Goal: Task Accomplishment & Management: Use online tool/utility

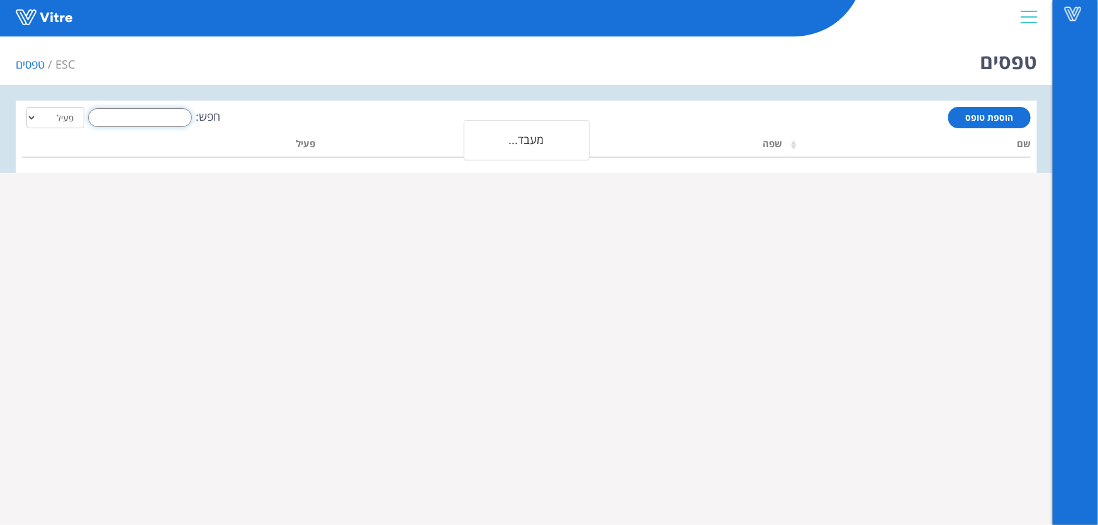
drag, startPoint x: 0, startPoint y: 0, endPoint x: 162, endPoint y: 123, distance: 203.4
click at [162, 123] on input "חפש:" at bounding box center [140, 117] width 104 height 19
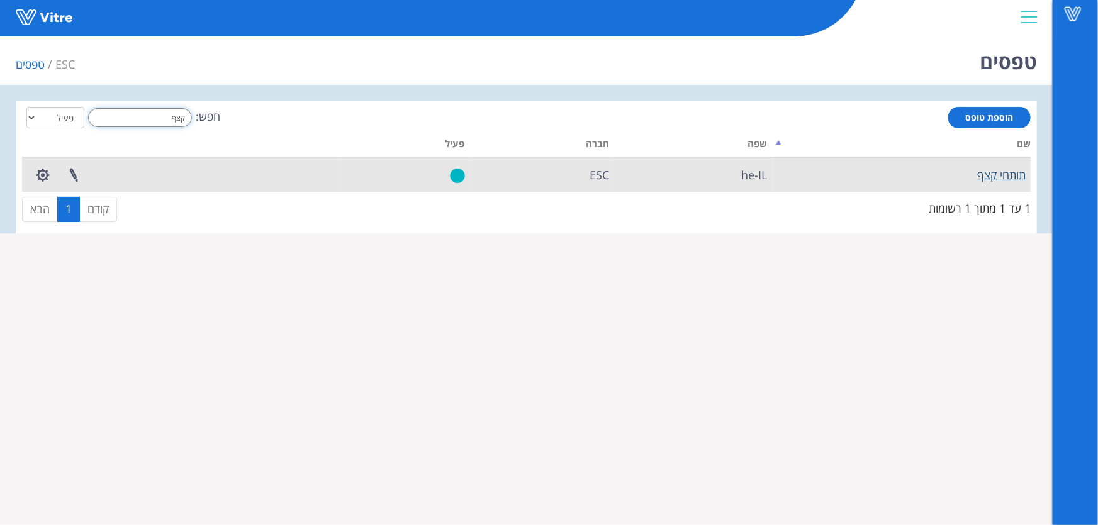
type input "קצף"
click at [1011, 175] on link "תותחי קצף" at bounding box center [1001, 174] width 48 height 15
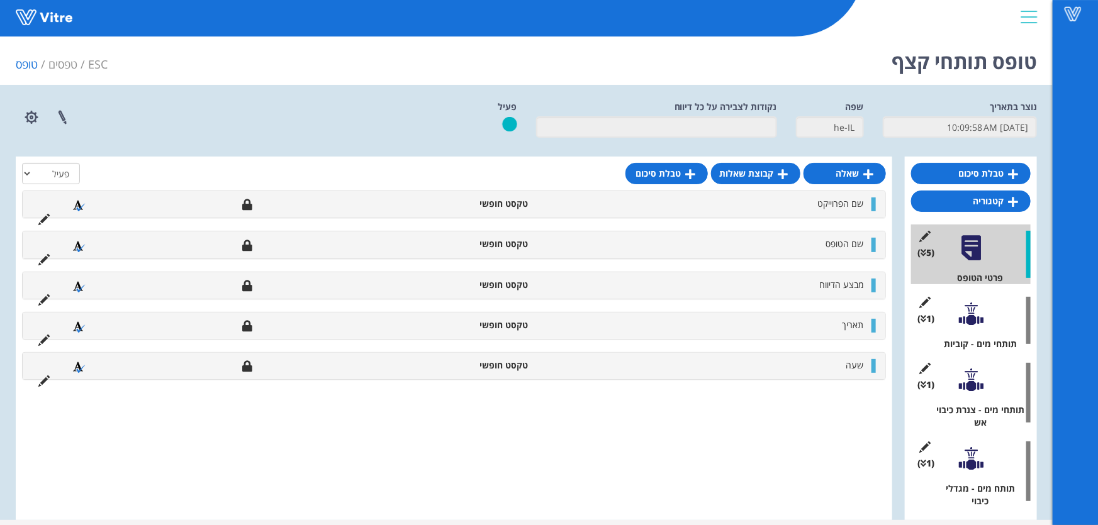
click at [980, 323] on div at bounding box center [971, 314] width 28 height 28
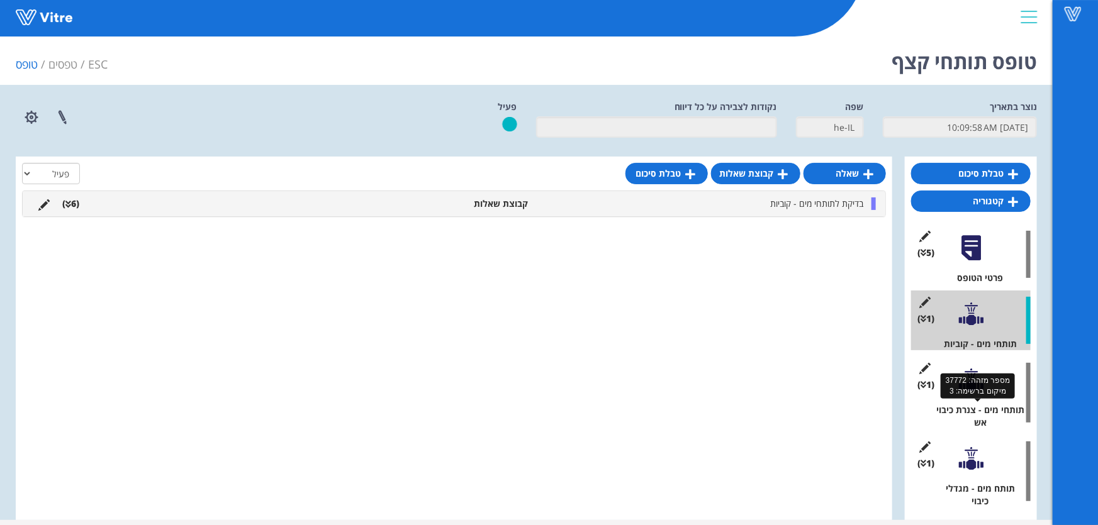
click at [971, 411] on div "תותחי מים - צנרת כיבוי אש" at bounding box center [975, 416] width 110 height 25
click at [976, 393] on div at bounding box center [971, 380] width 28 height 28
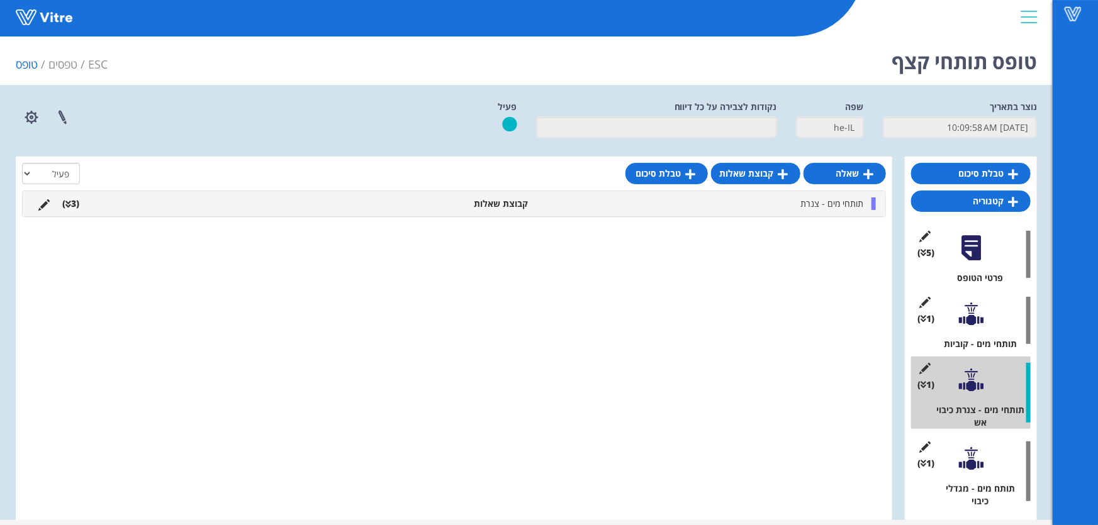
click at [974, 355] on div "(5 ) פרטי הטופס (1 ) תותחי מים - קוביות (1 ) תותחי מים - צנרת כיבוי אש (1 ) תות…" at bounding box center [971, 366] width 120 height 283
click at [967, 325] on div at bounding box center [971, 314] width 28 height 28
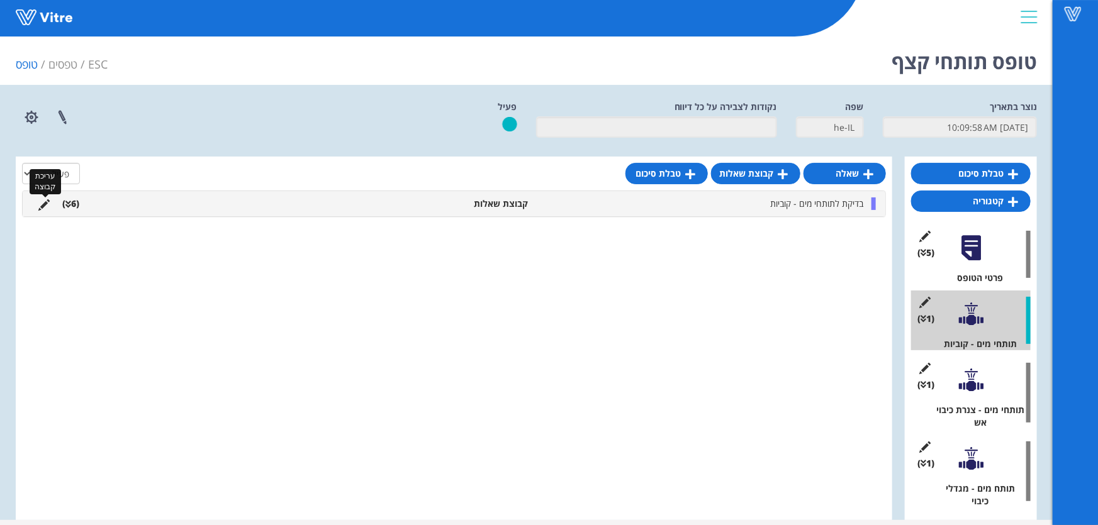
click at [42, 207] on icon at bounding box center [43, 204] width 11 height 11
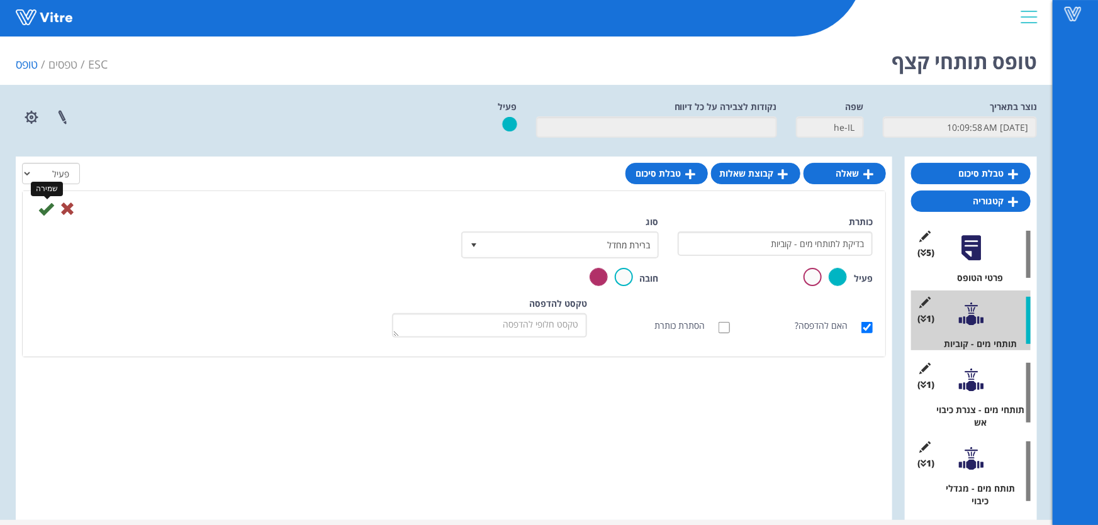
click at [43, 210] on icon at bounding box center [45, 208] width 15 height 15
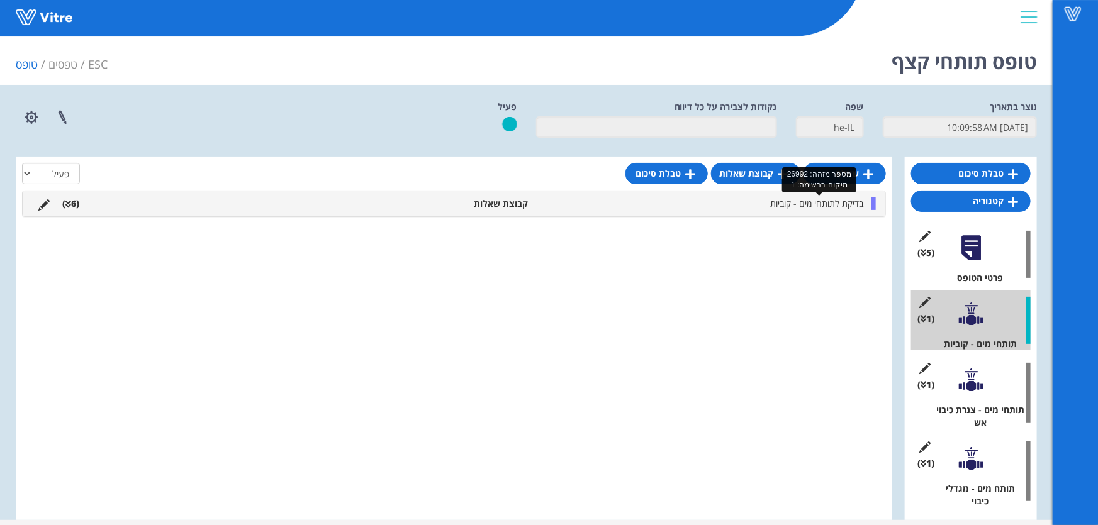
click at [795, 209] on span "בדיקת לתותחי מים - קוביות" at bounding box center [816, 204] width 93 height 12
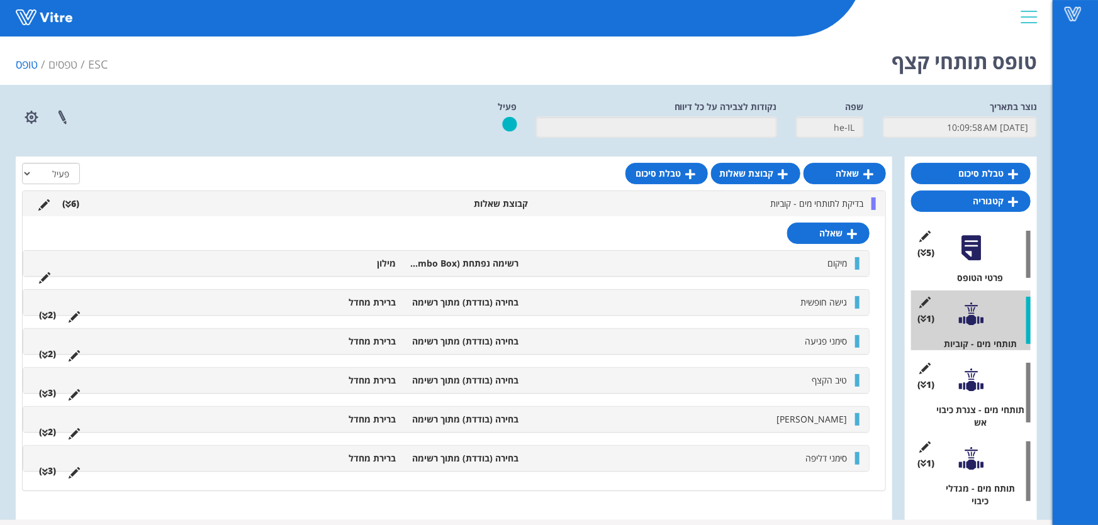
click at [606, 198] on li "בדיקת לתותחי מים - קוביות" at bounding box center [702, 204] width 335 height 13
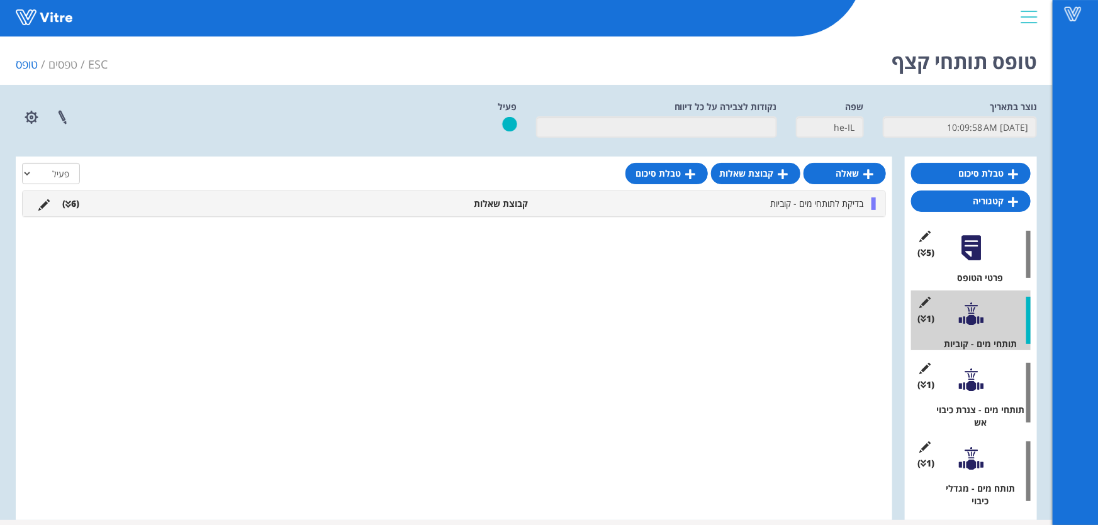
click at [606, 198] on li "בדיקת לתותחי מים - קוביות" at bounding box center [702, 204] width 335 height 13
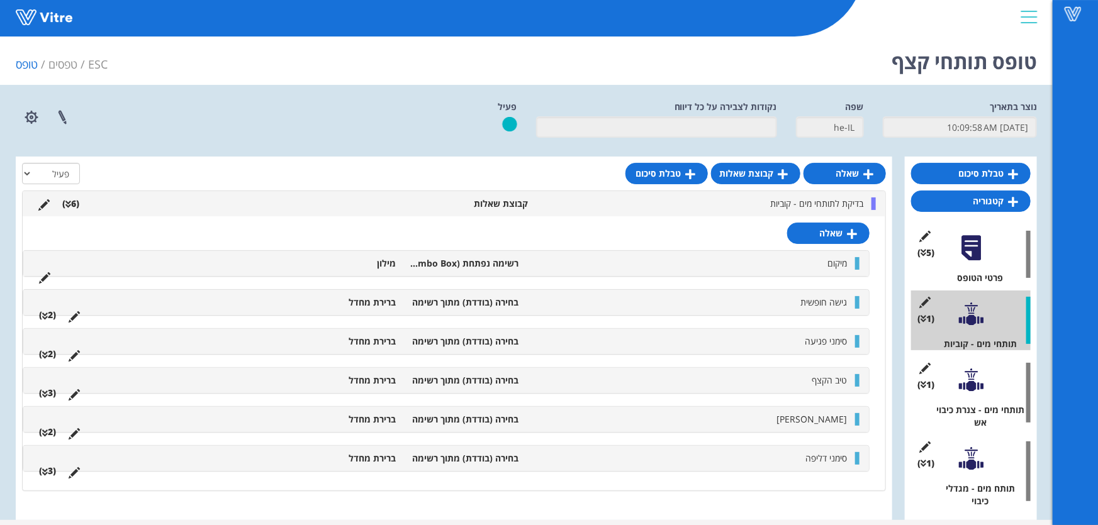
click at [606, 198] on li "בדיקת לתותחי מים - קוביות" at bounding box center [702, 204] width 335 height 13
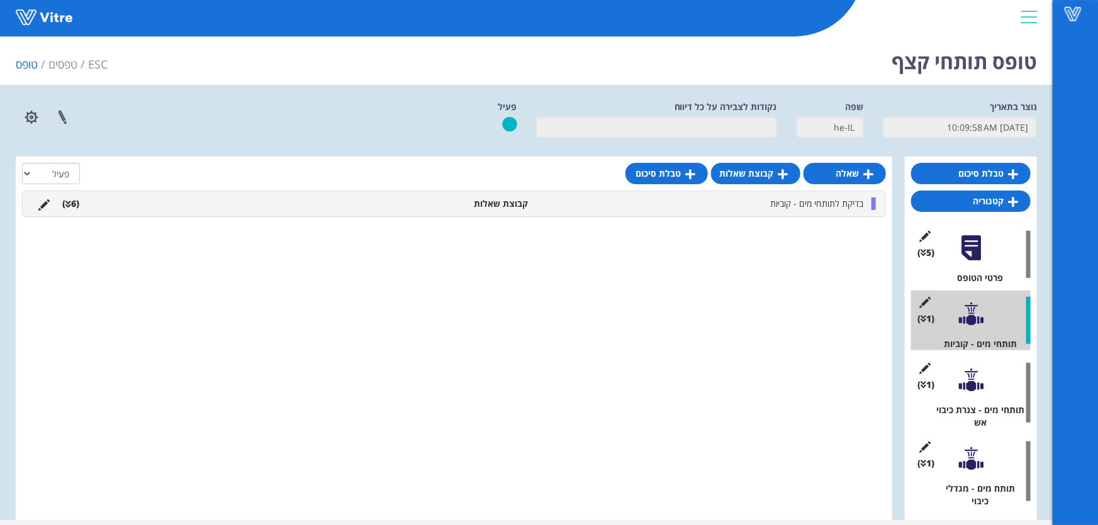
click at [963, 478] on div "(1 ) תותח מים - מגדלי כיבוי" at bounding box center [971, 471] width 120 height 72
click at [975, 460] on div at bounding box center [971, 459] width 28 height 28
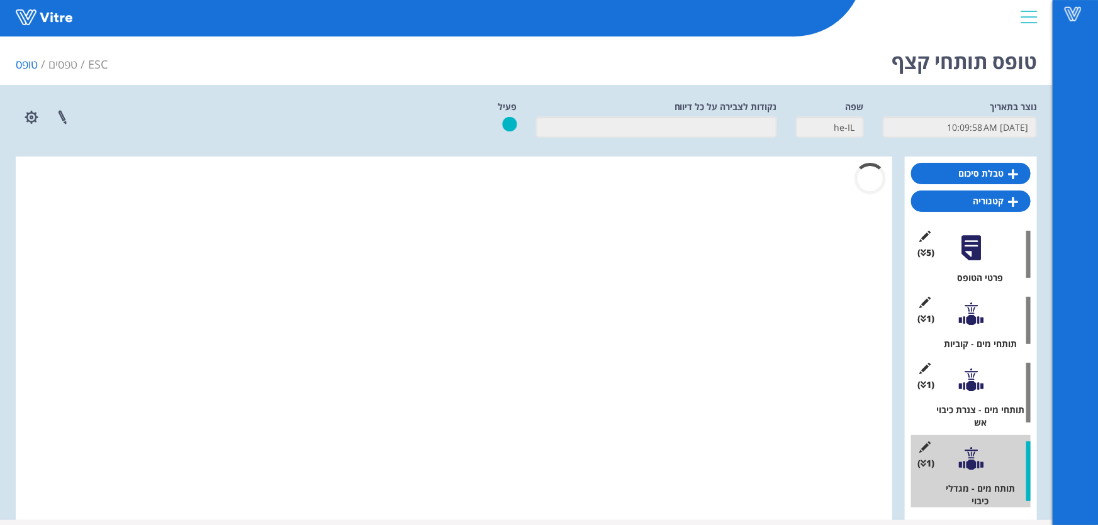
click at [969, 389] on div at bounding box center [971, 380] width 28 height 28
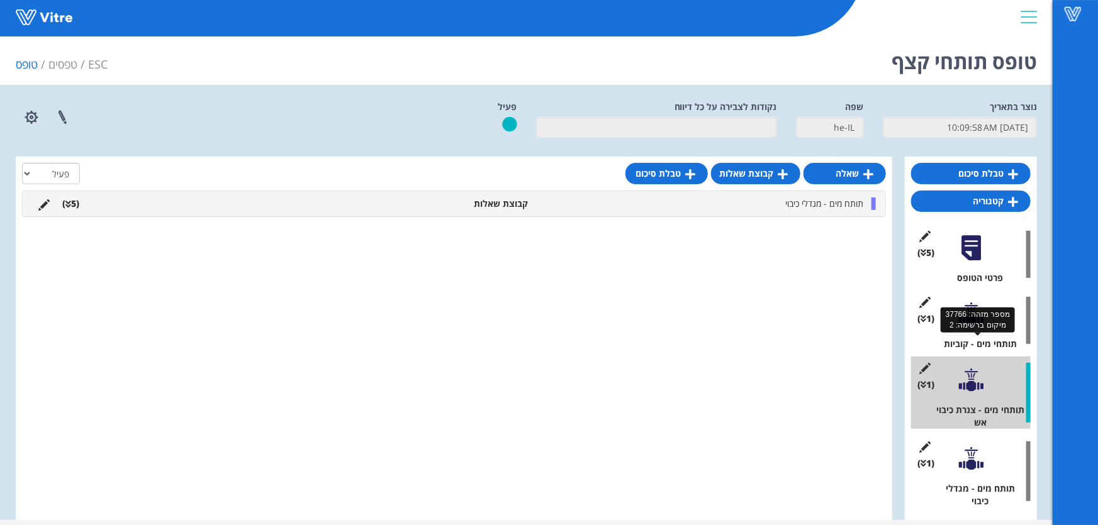
click at [962, 339] on div "תותחי מים - קוביות" at bounding box center [975, 344] width 110 height 13
click at [966, 323] on div at bounding box center [971, 314] width 28 height 28
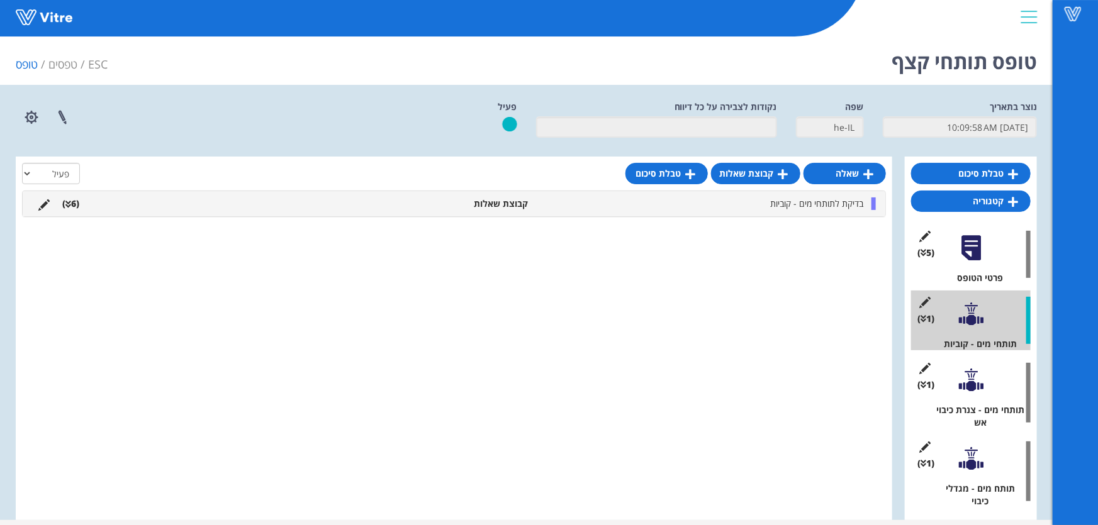
click at [745, 204] on li "בדיקת לתותחי מים - קוביות" at bounding box center [702, 204] width 335 height 13
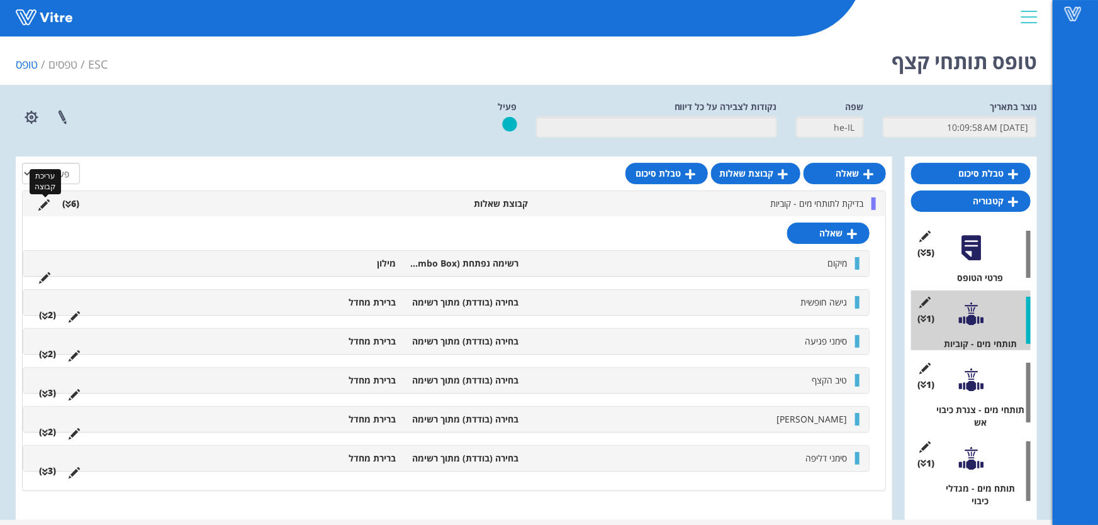
click at [45, 202] on icon at bounding box center [43, 204] width 11 height 11
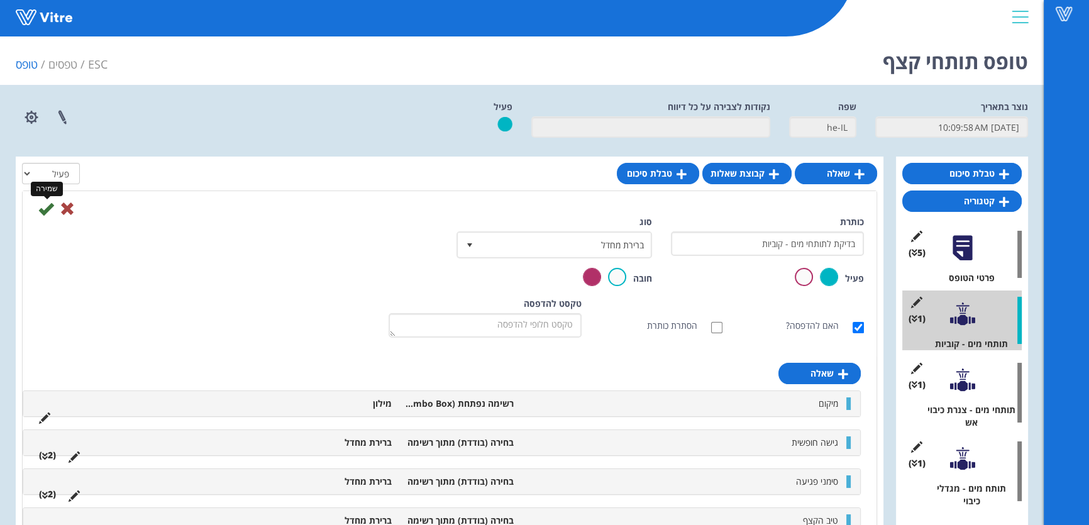
click at [49, 208] on icon at bounding box center [45, 208] width 15 height 15
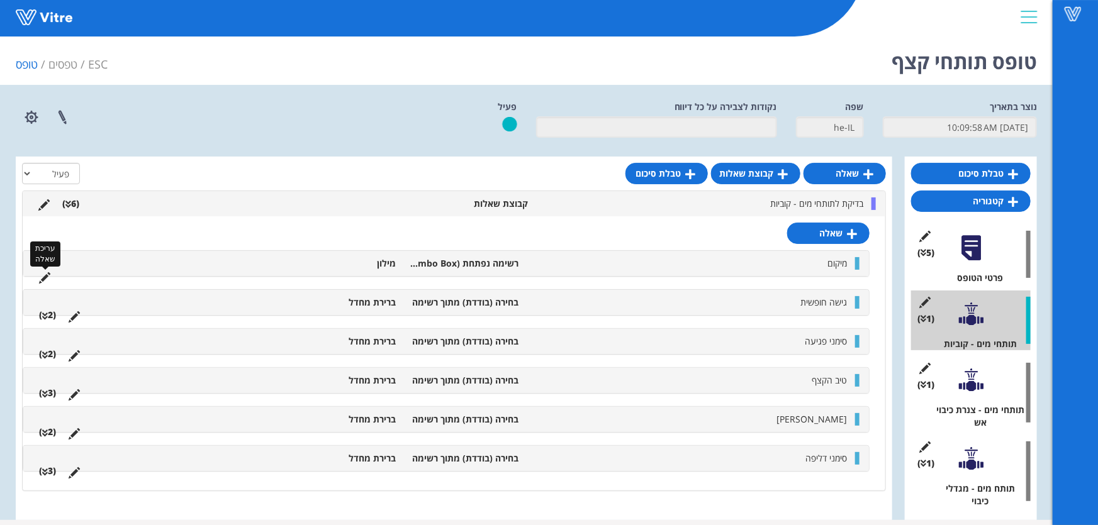
click at [45, 275] on icon at bounding box center [44, 277] width 11 height 11
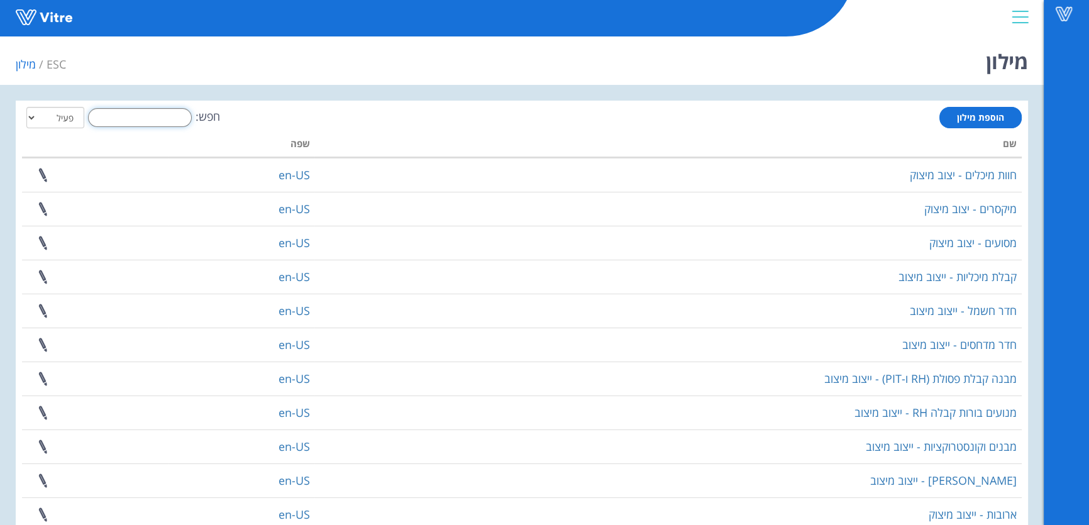
click at [157, 126] on input "חפש:" at bounding box center [140, 117] width 104 height 19
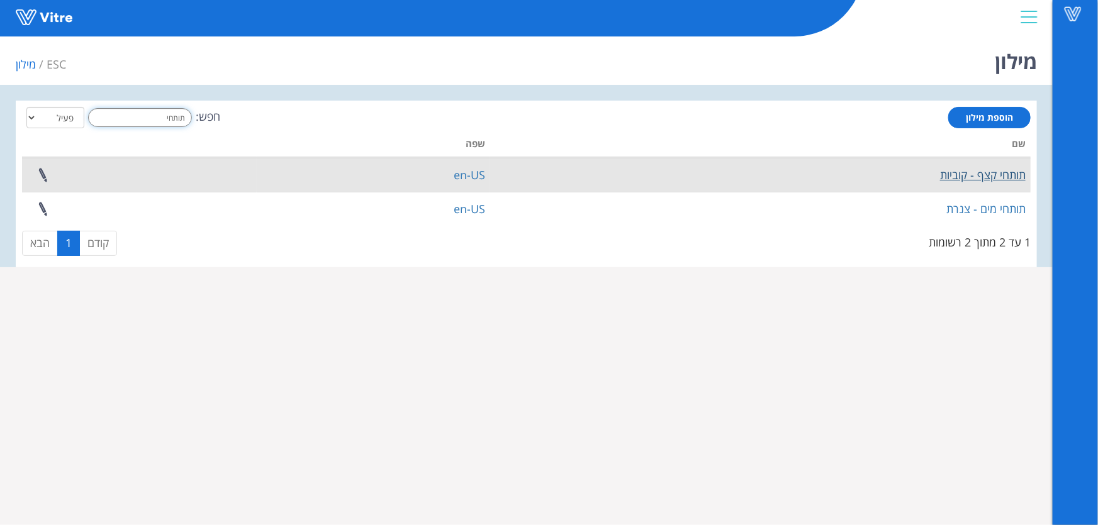
type input "תותחי"
click at [981, 176] on link "תותחי קצף - קוביות" at bounding box center [983, 174] width 86 height 15
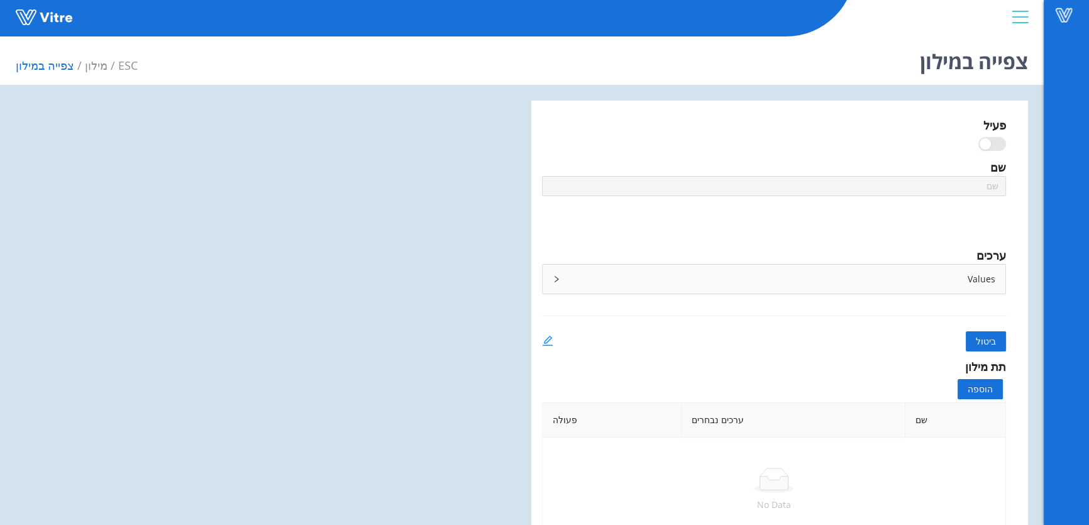
type input "תותחי קצף - קוביות"
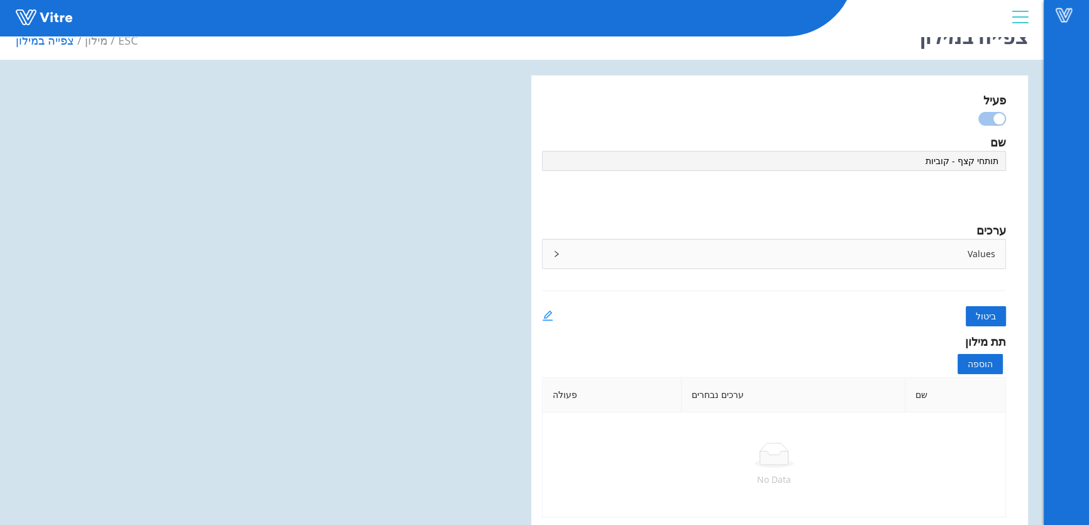
scroll to position [31, 0]
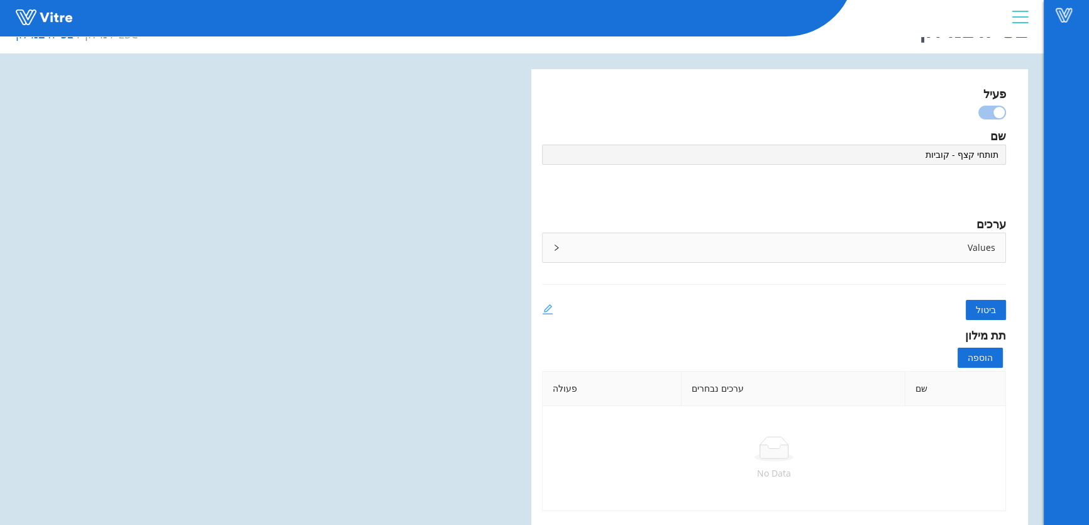
click at [552, 309] on icon "edit" at bounding box center [547, 309] width 11 height 11
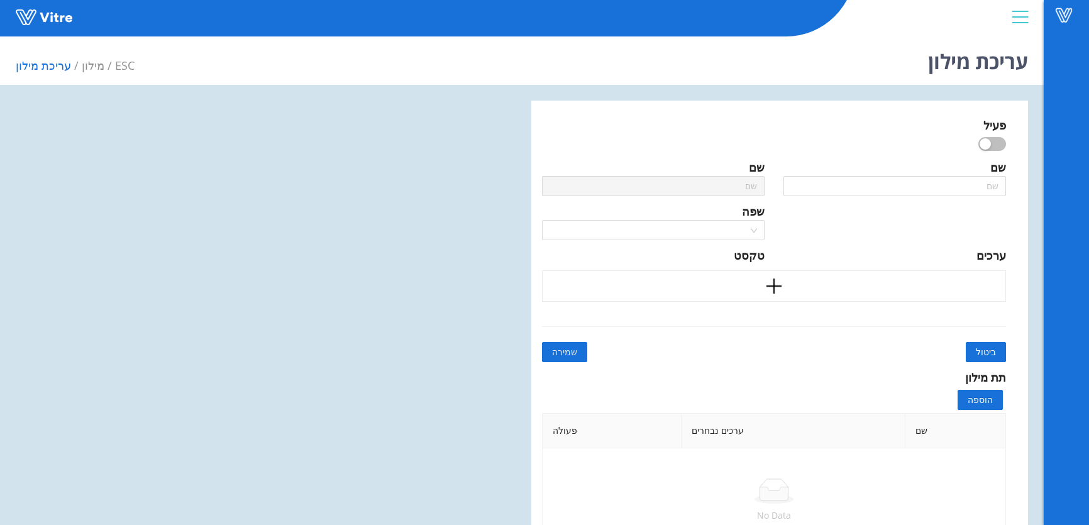
type input "תותחי קצף - קוביות"
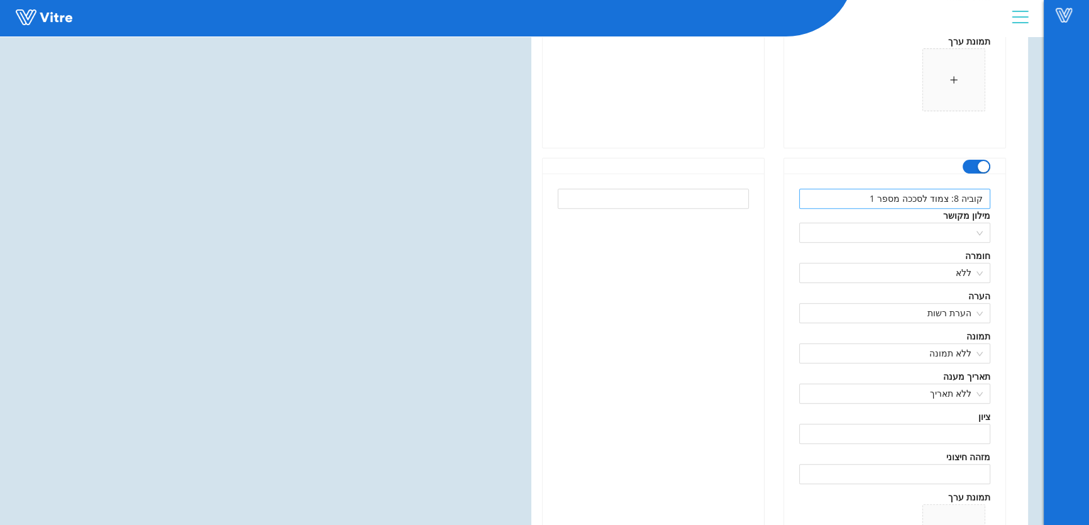
scroll to position [953, 0]
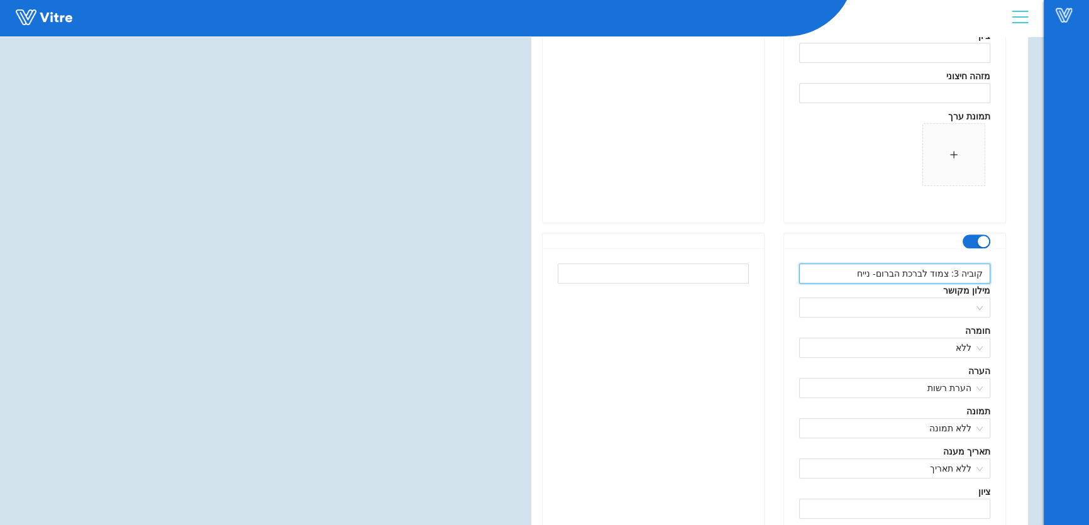
drag, startPoint x: 855, startPoint y: 276, endPoint x: 1128, endPoint y: 262, distance: 273.3
click at [977, 244] on button "button" at bounding box center [977, 242] width 28 height 14
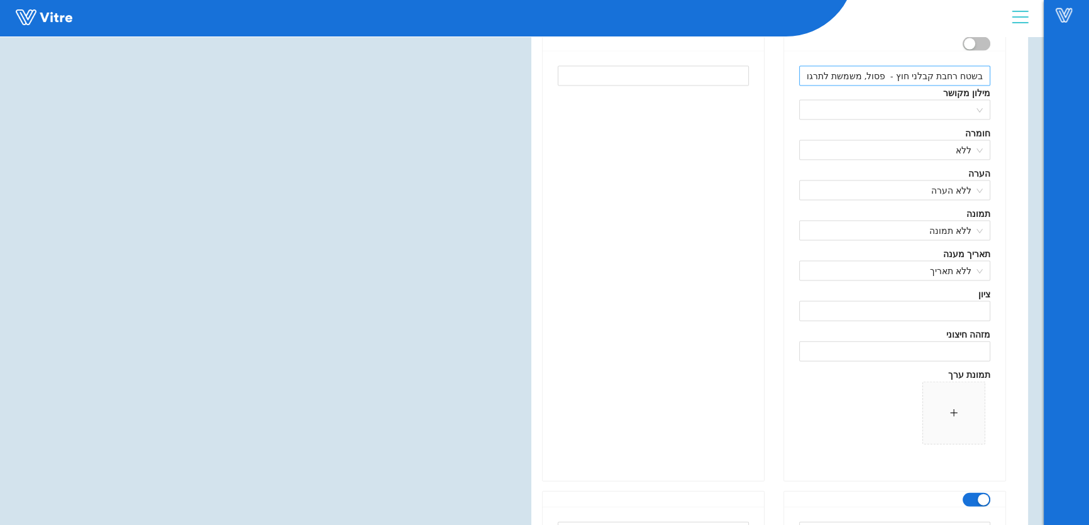
scroll to position [3812, 0]
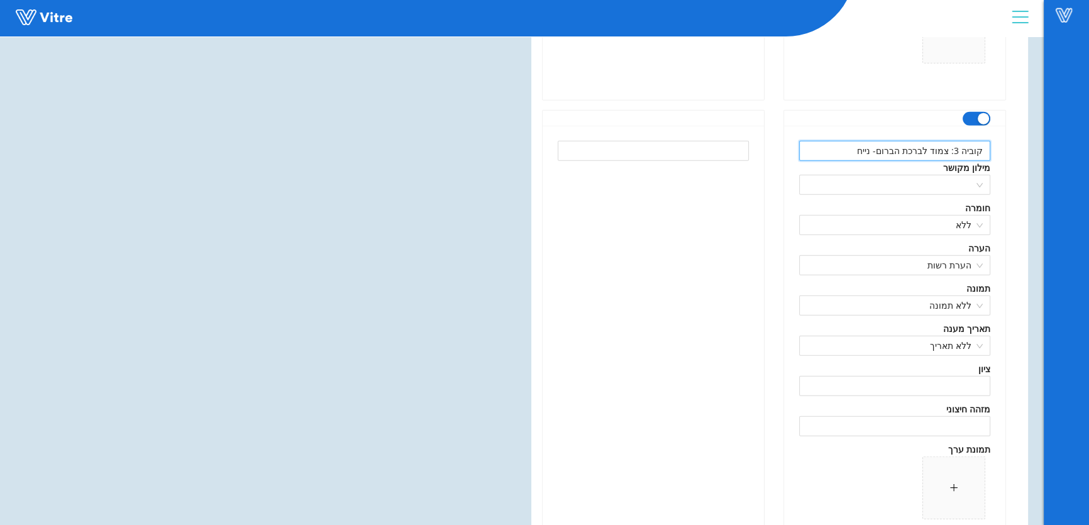
drag, startPoint x: 855, startPoint y: 151, endPoint x: 1112, endPoint y: 161, distance: 256.8
click at [982, 120] on div "button" at bounding box center [983, 118] width 11 height 11
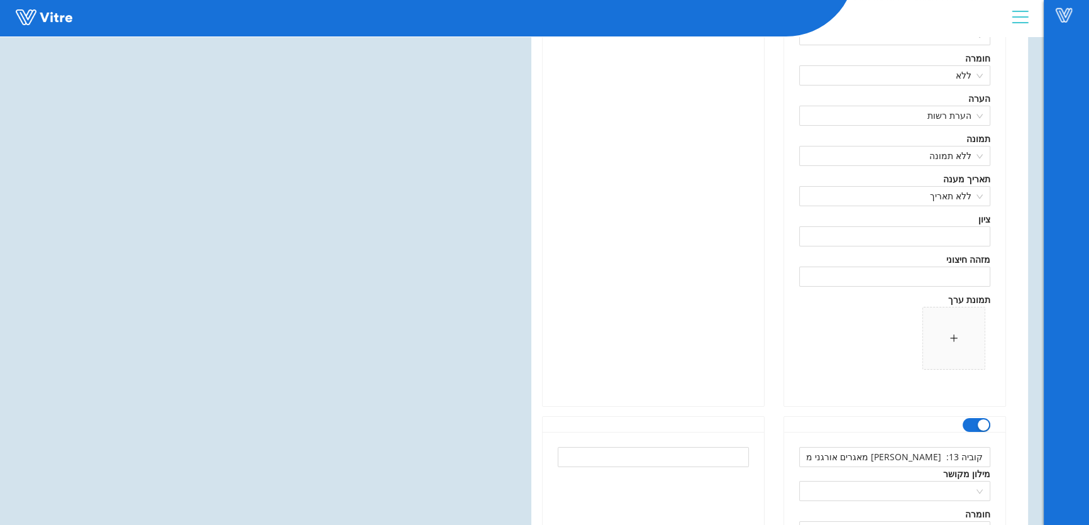
scroll to position [5528, 0]
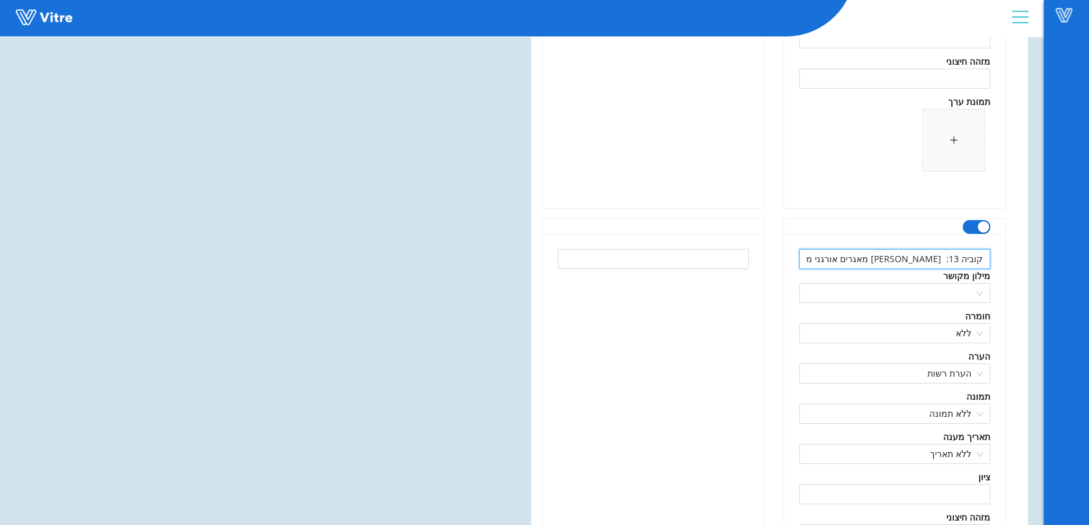
drag, startPoint x: 833, startPoint y: 254, endPoint x: 1073, endPoint y: 255, distance: 239.7
click at [981, 227] on div "button" at bounding box center [983, 226] width 11 height 11
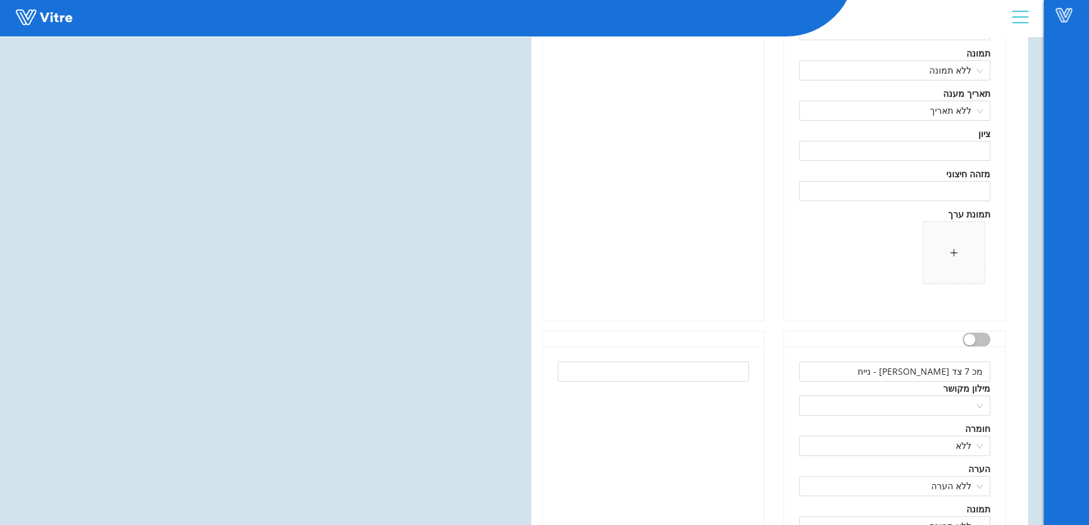
scroll to position [6311, 0]
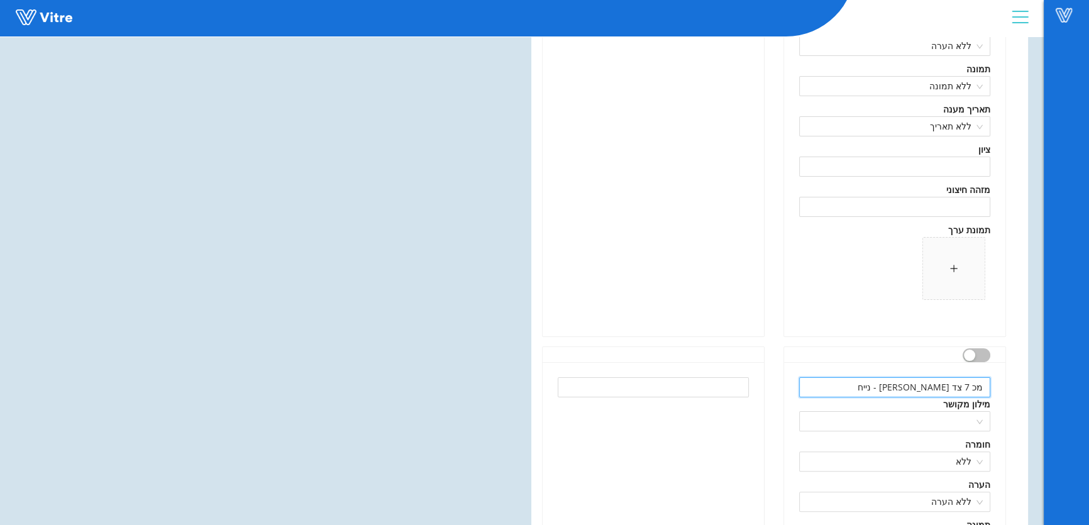
click at [908, 386] on input "מכ 7 צד מזרחי - נייח" at bounding box center [894, 387] width 191 height 20
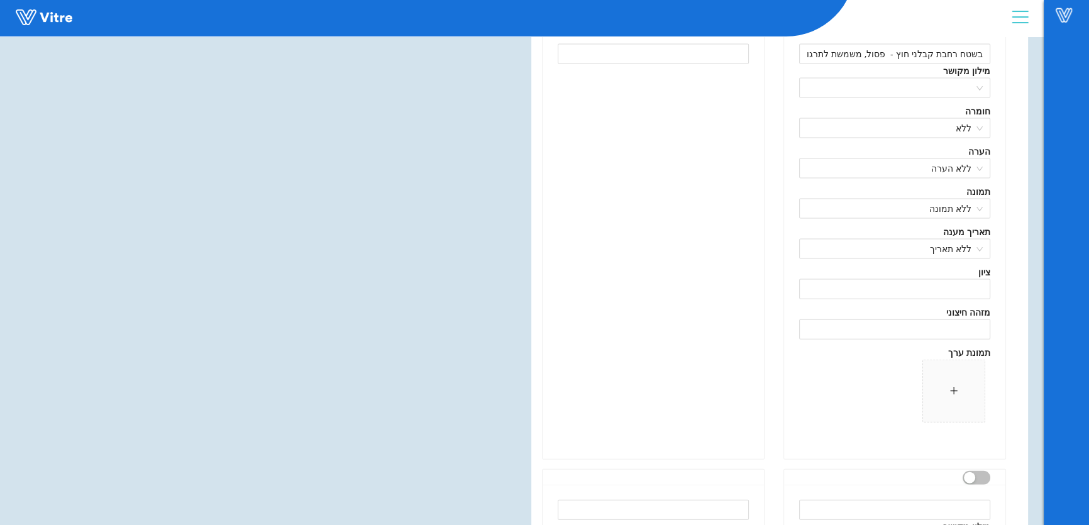
scroll to position [3262, 0]
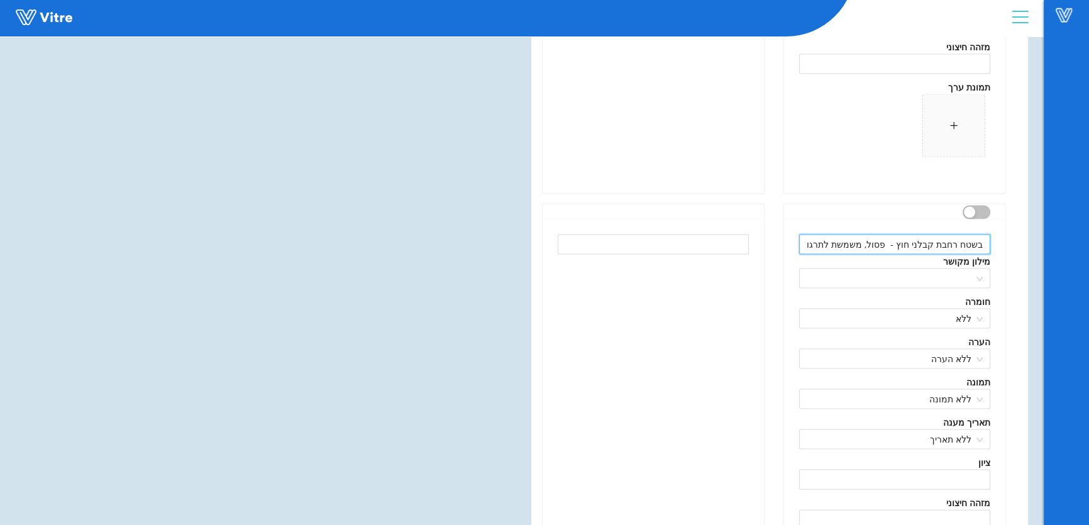
click at [972, 239] on input "בשטח רחבת קבלני חוץ - פסול, משמשת לתרגול" at bounding box center [894, 245] width 191 height 20
click at [981, 242] on input "בשטח רחבת קבלני חוץ - פסול, משמשת לתרגול" at bounding box center [894, 245] width 191 height 20
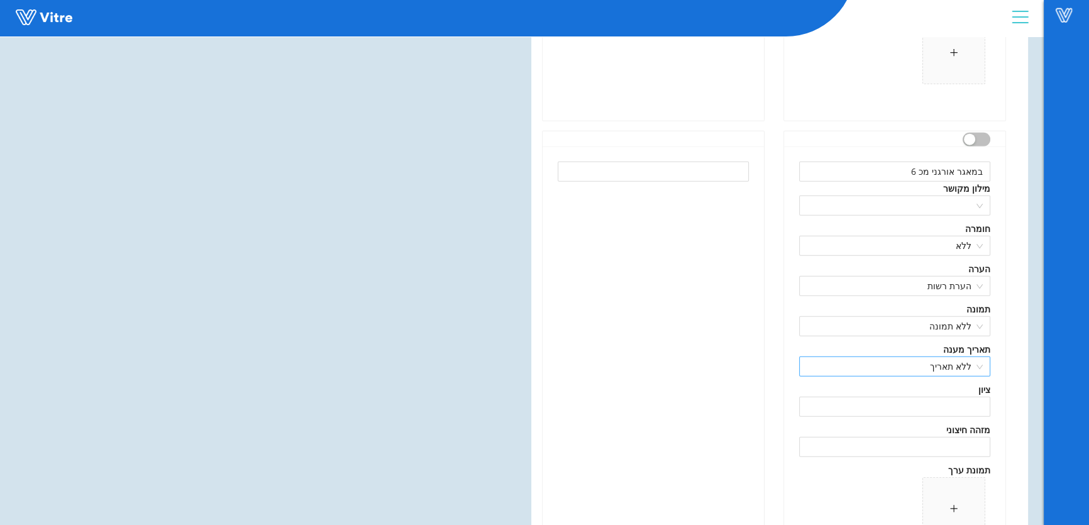
scroll to position [4214, 0]
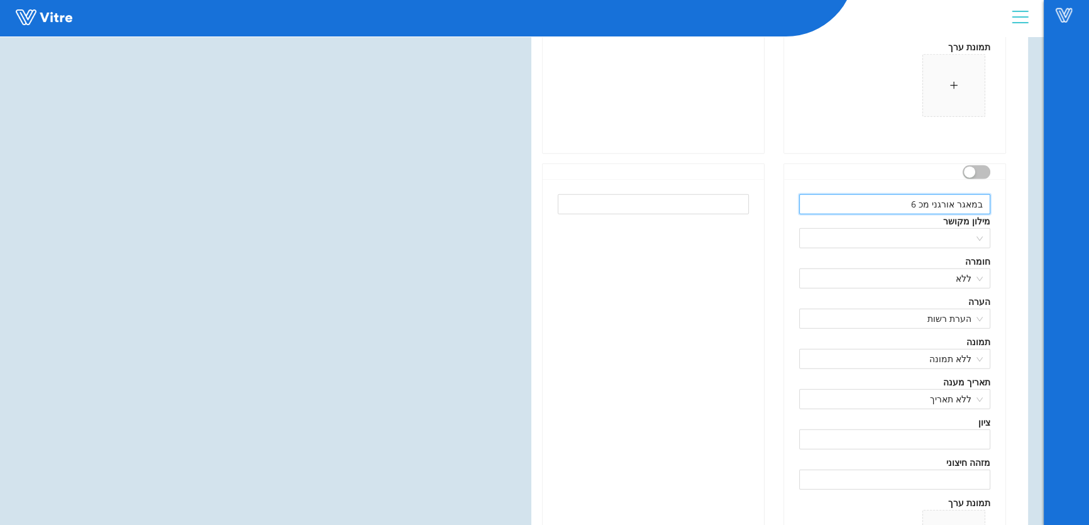
drag, startPoint x: 894, startPoint y: 201, endPoint x: 1144, endPoint y: 208, distance: 250.4
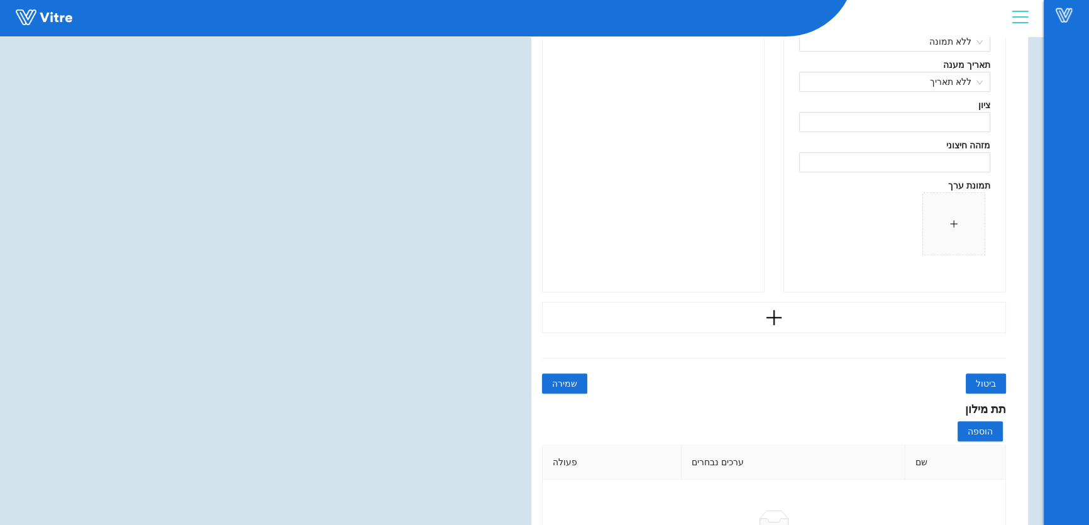
scroll to position [6883, 0]
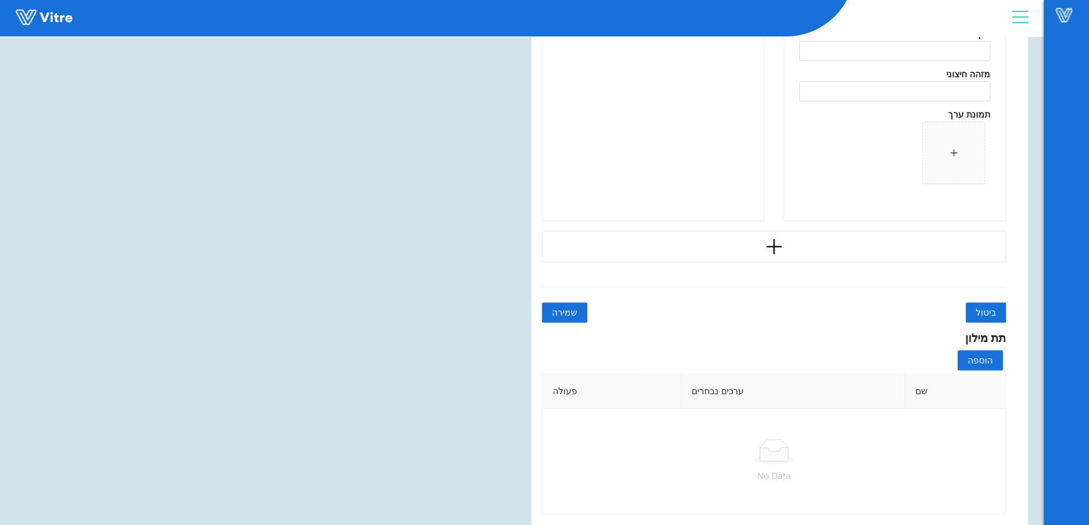
click at [565, 311] on span "שמירה" at bounding box center [564, 313] width 25 height 14
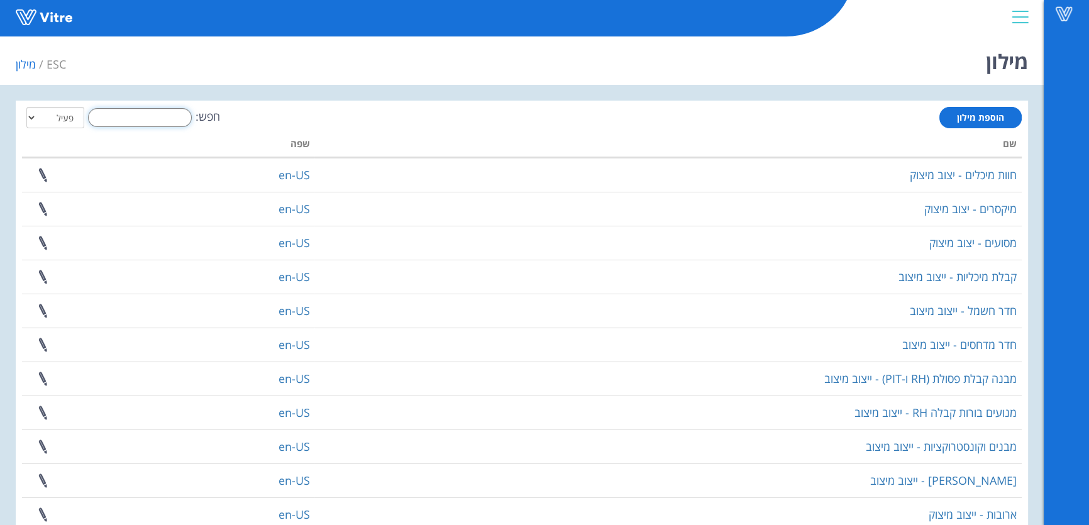
click at [171, 113] on input "חפש:" at bounding box center [140, 117] width 104 height 19
